Goal: Navigation & Orientation: Find specific page/section

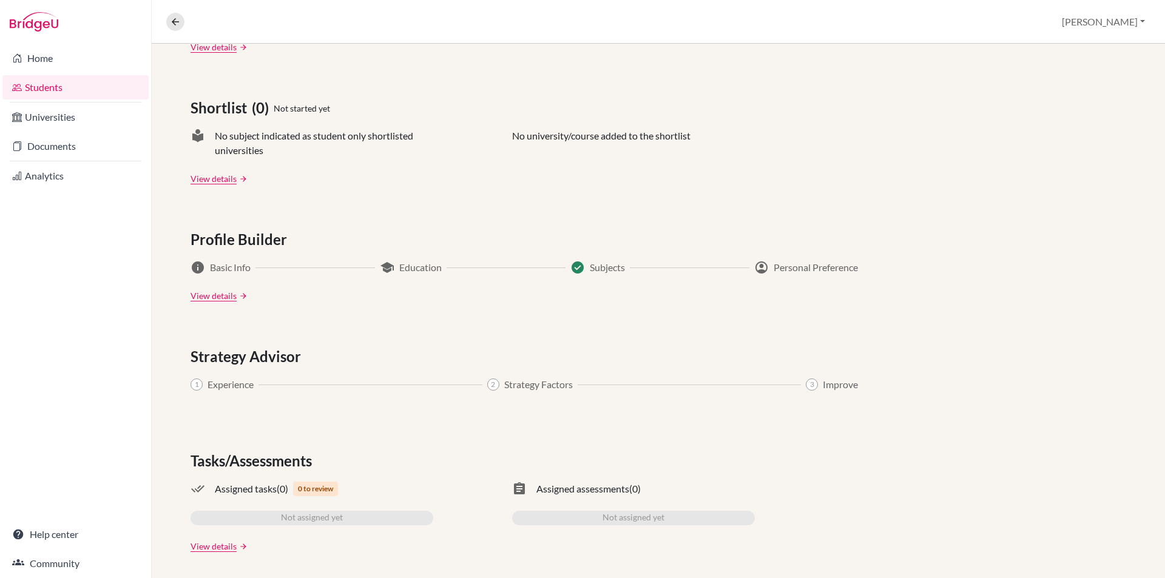
scroll to position [489, 0]
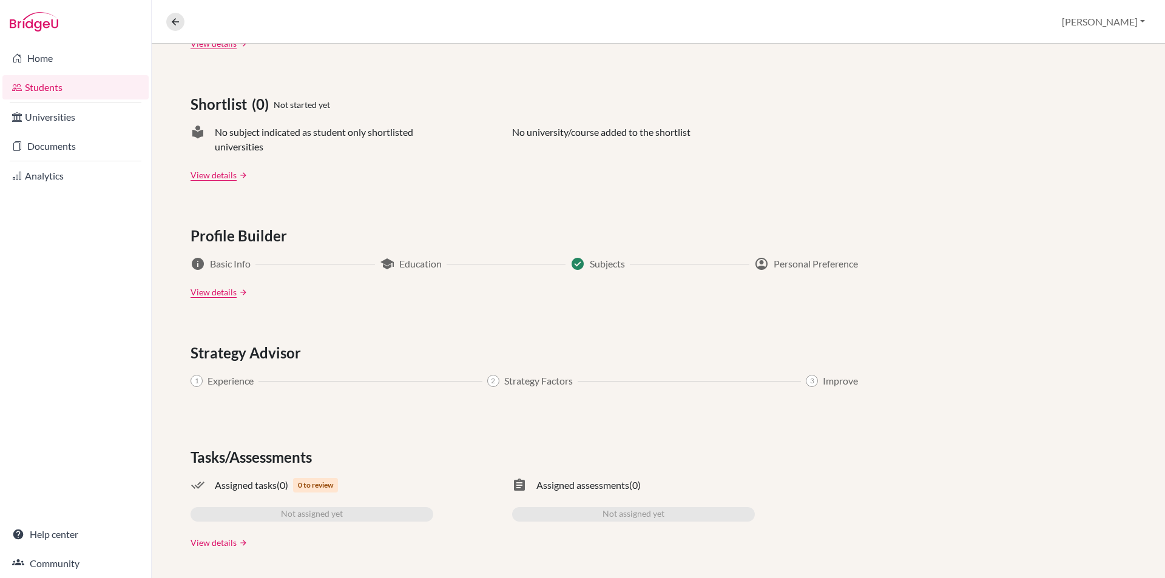
click at [223, 540] on link "View details" at bounding box center [214, 542] width 46 height 13
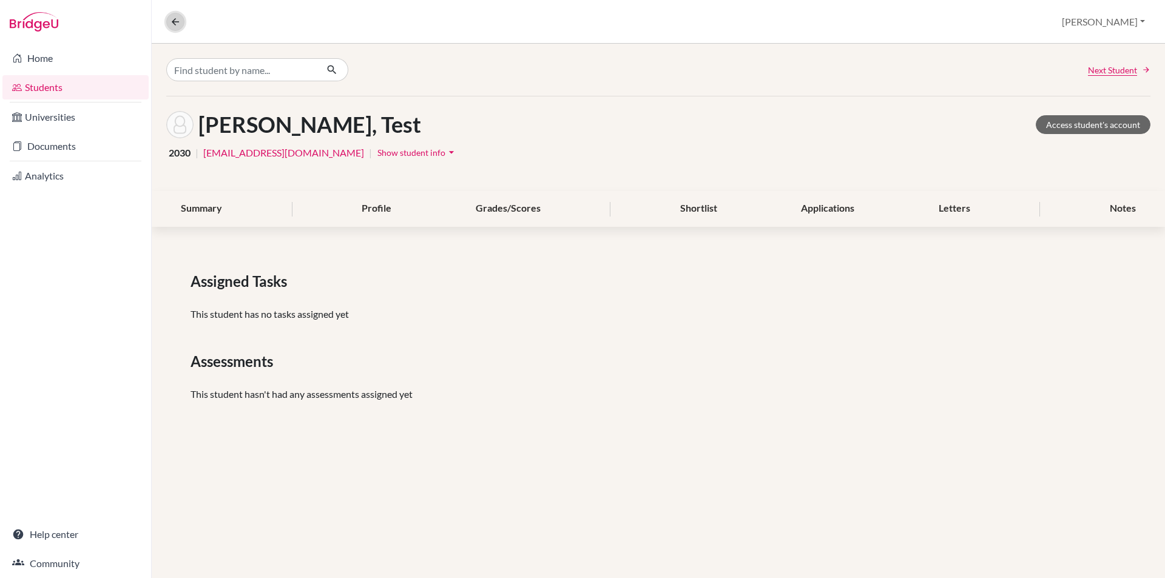
click at [174, 30] on button at bounding box center [175, 22] width 18 height 18
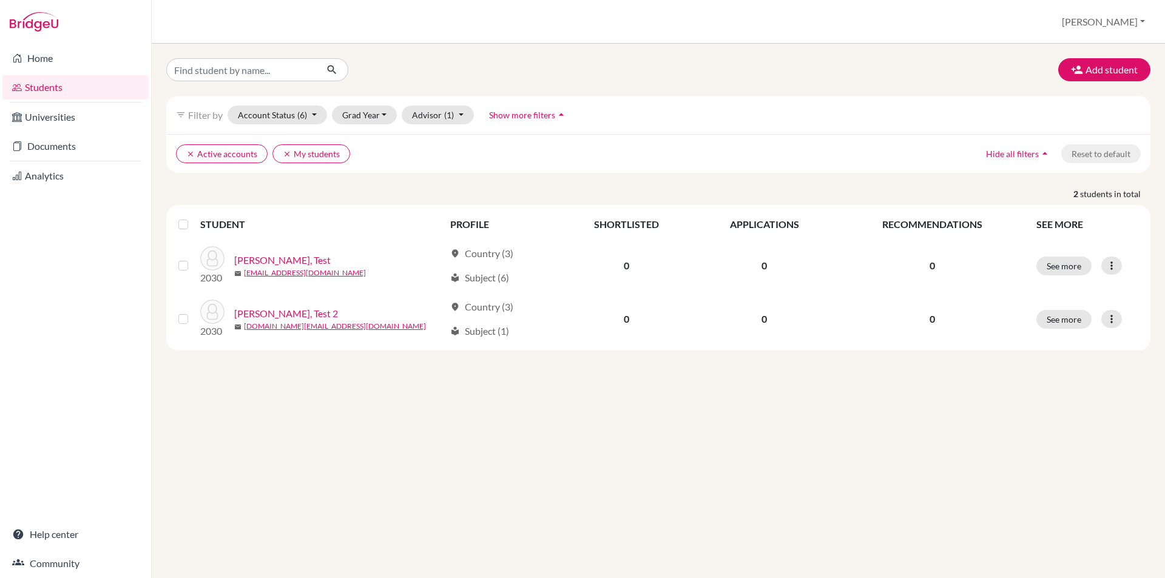
click at [98, 86] on link "Students" at bounding box center [75, 87] width 146 height 24
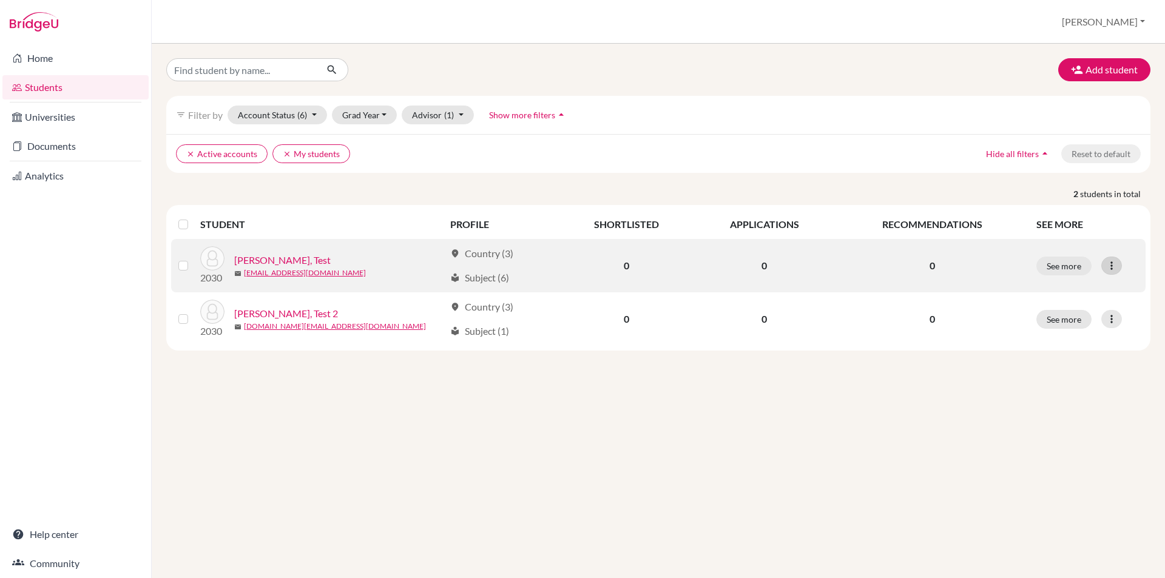
click at [1109, 262] on icon at bounding box center [1112, 266] width 12 height 12
click at [1110, 262] on icon at bounding box center [1112, 266] width 12 height 12
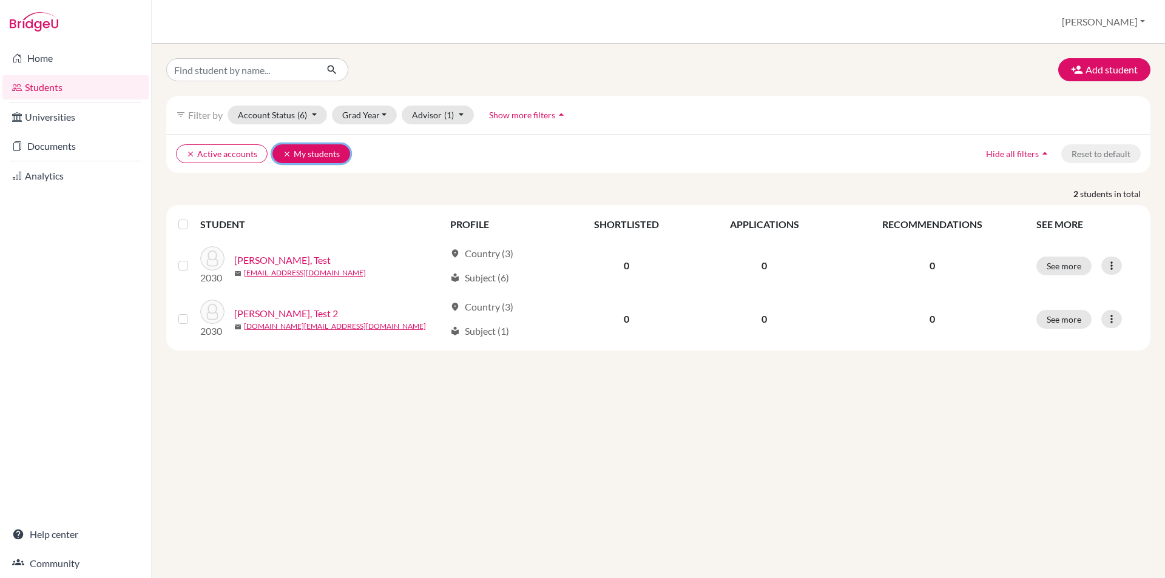
click at [288, 160] on button "clear My students" at bounding box center [311, 153] width 78 height 19
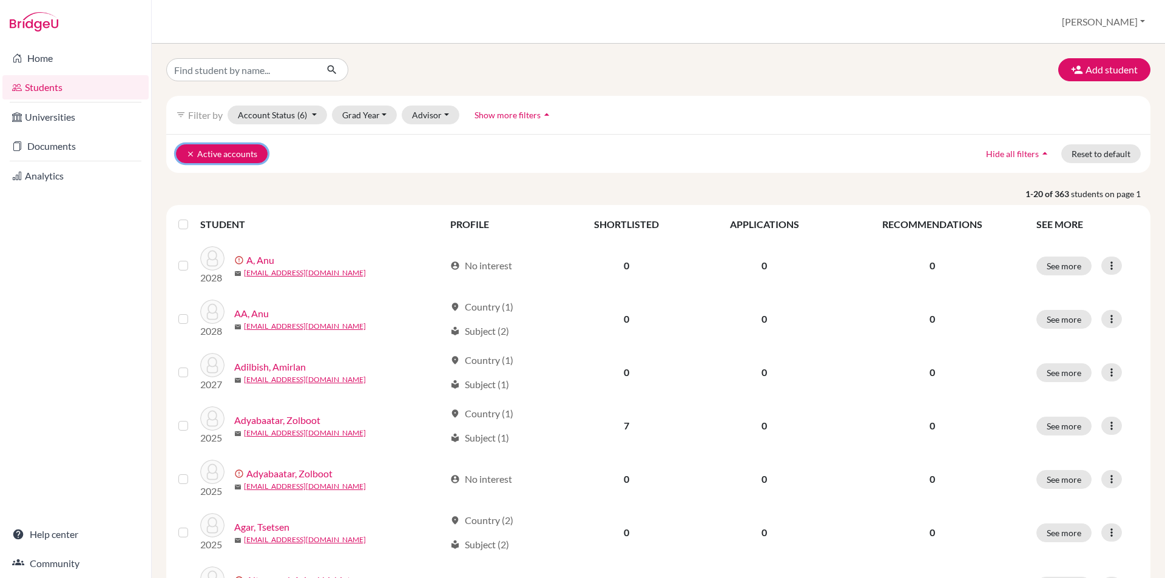
click at [185, 154] on button "clear Active accounts" at bounding box center [222, 153] width 92 height 19
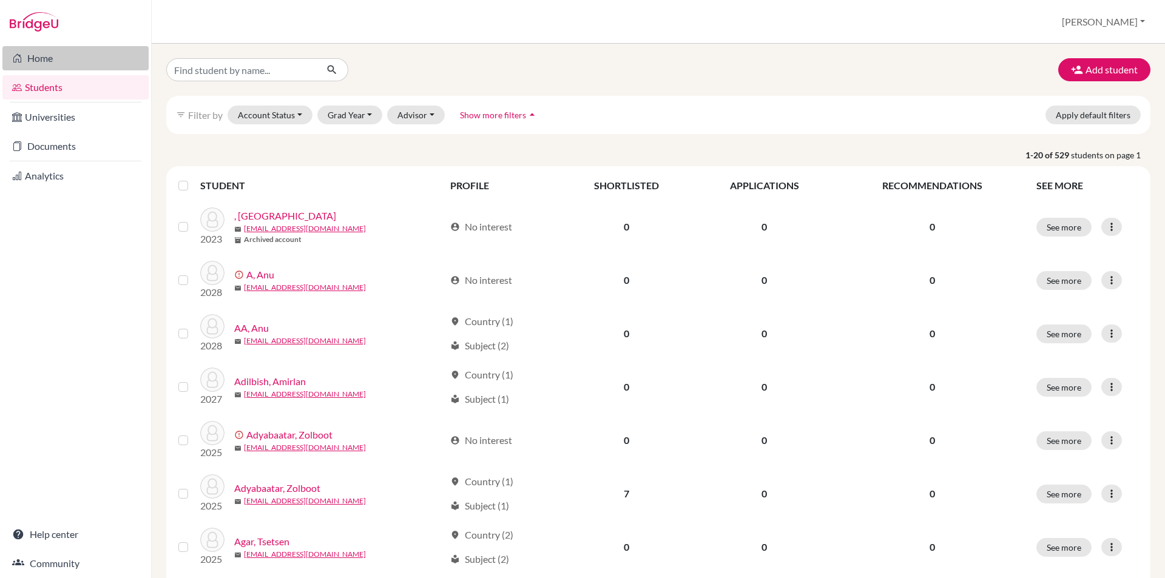
click at [61, 58] on link "Home" at bounding box center [75, 58] width 146 height 24
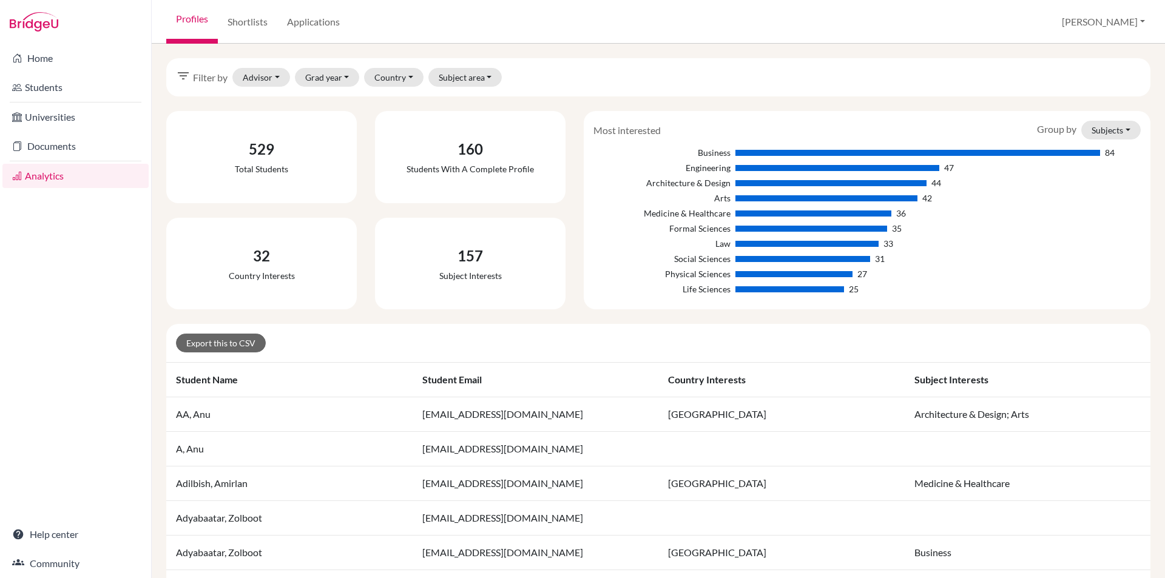
click at [64, 138] on link "Documents" at bounding box center [75, 146] width 146 height 24
